Goal: Task Accomplishment & Management: Manage account settings

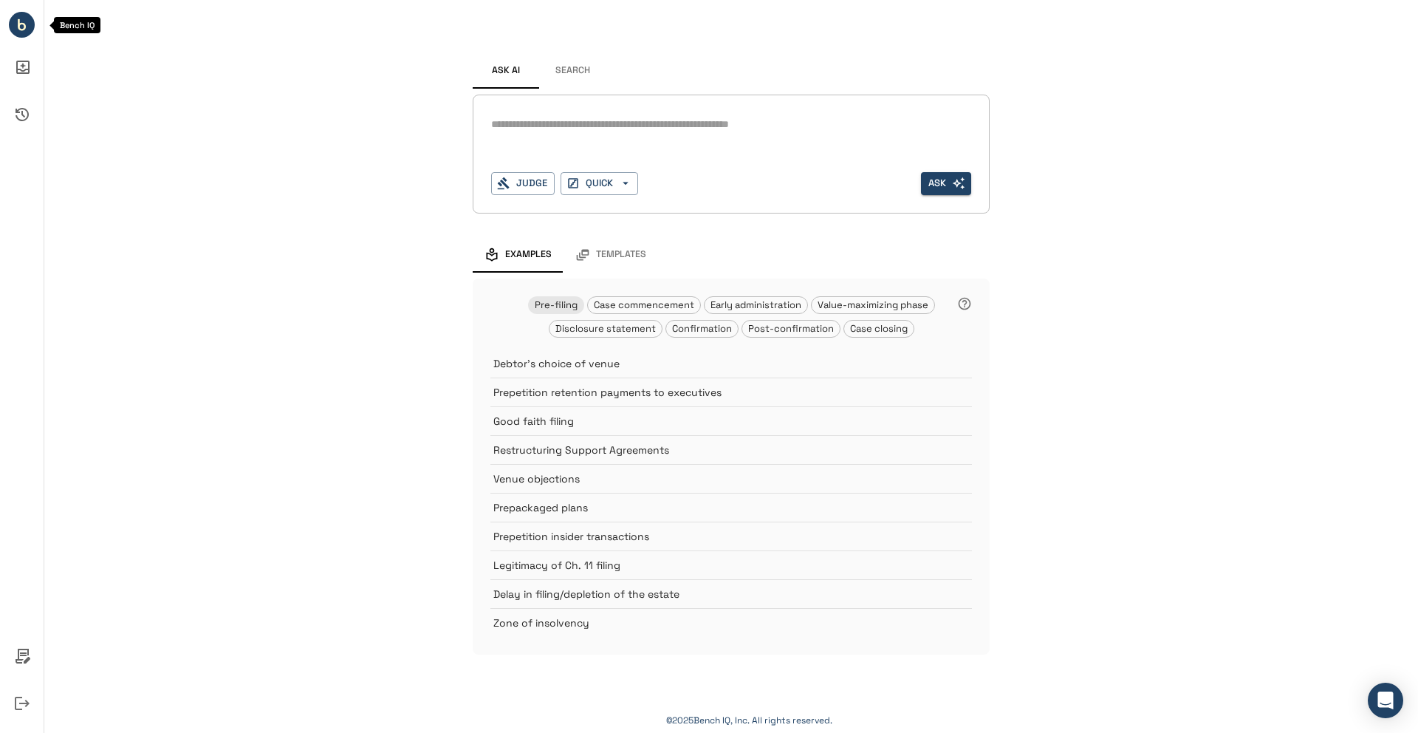
click at [24, 36] on circle "Bench IQ" at bounding box center [22, 25] width 26 height 26
click at [23, 690] on icon "Logout" at bounding box center [21, 702] width 35 height 35
click at [20, 704] on icon "Logout" at bounding box center [21, 702] width 35 height 35
